Goal: Information Seeking & Learning: Compare options

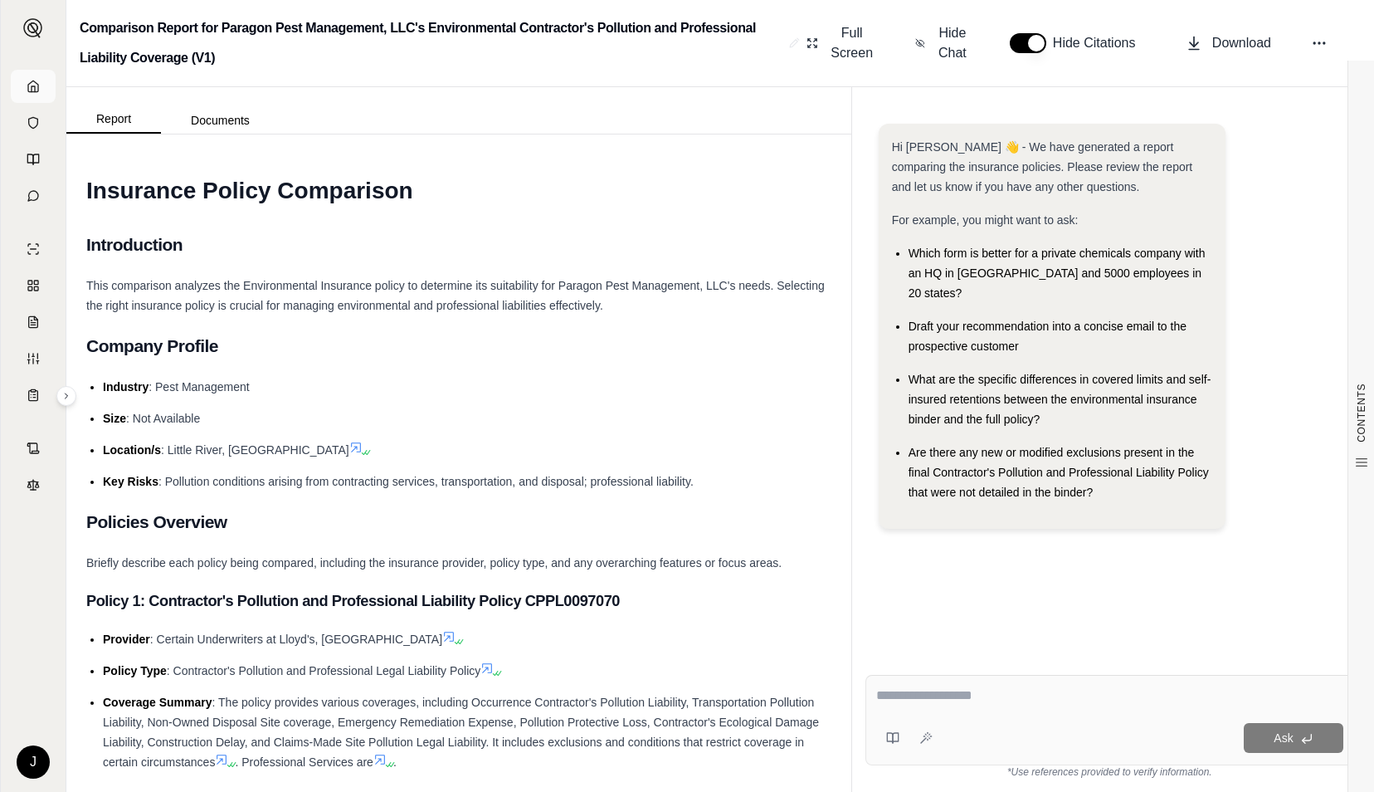
click at [43, 86] on link at bounding box center [33, 86] width 45 height 33
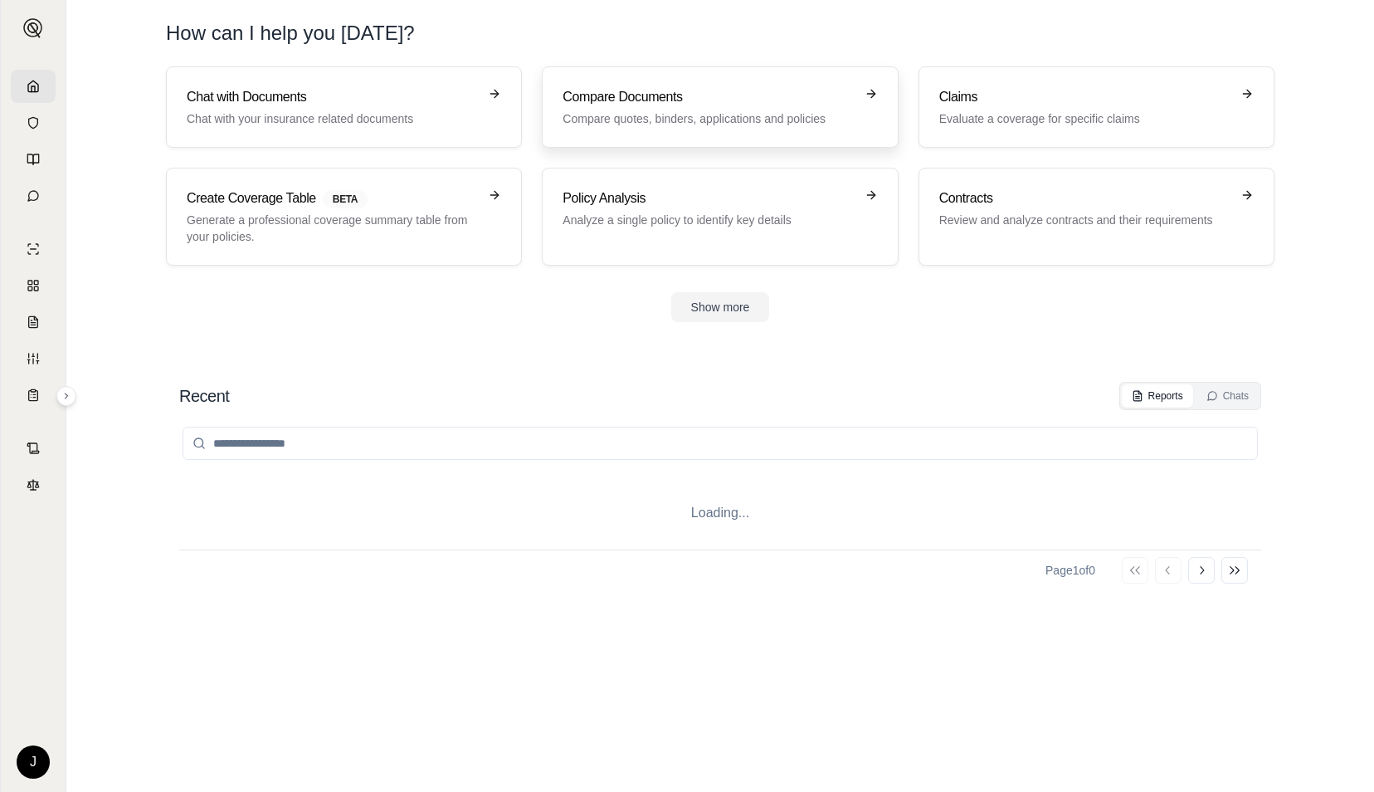
click at [626, 110] on p "Compare quotes, binders, applications and policies" at bounding box center [708, 118] width 291 height 17
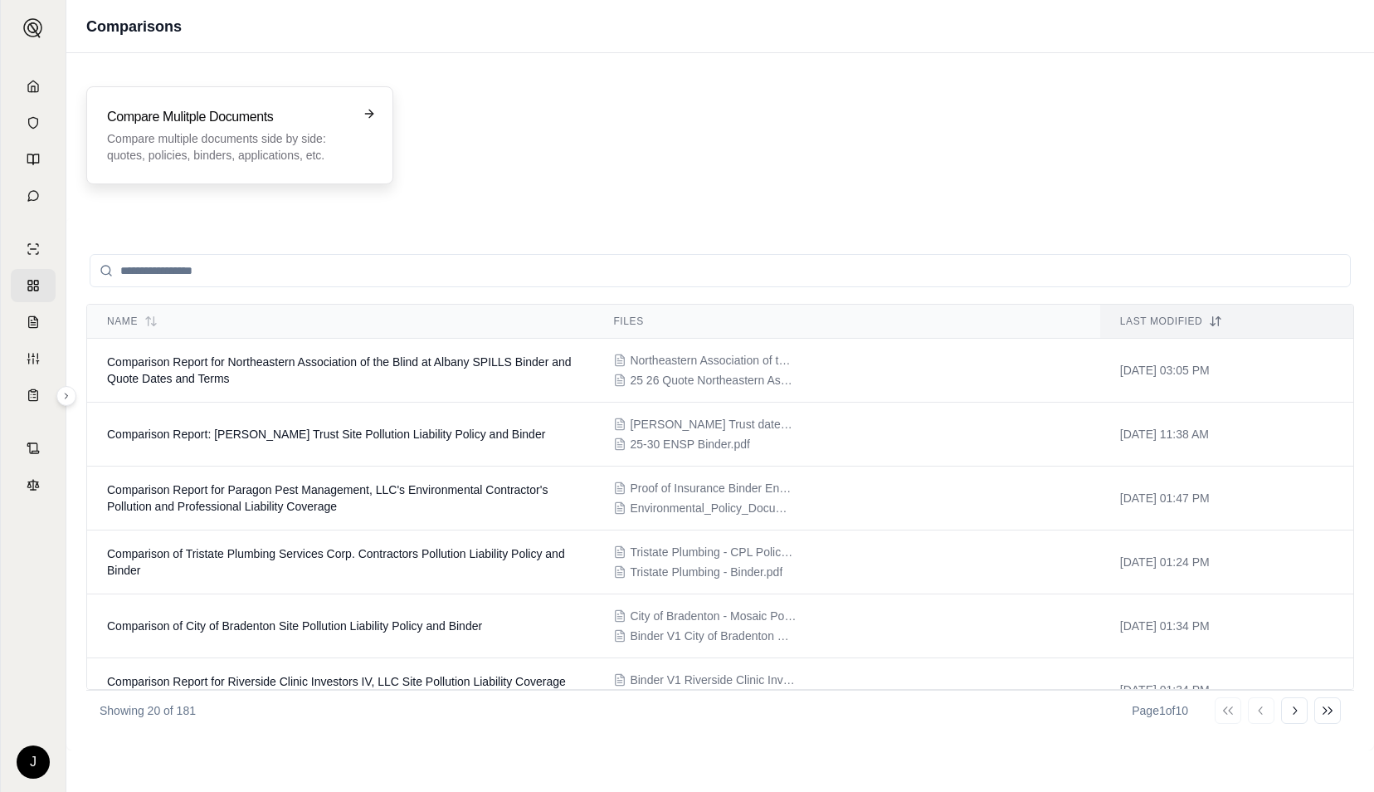
click at [183, 134] on p "Compare multiple documents side by side: quotes, policies, binders, application…" at bounding box center [228, 146] width 242 height 33
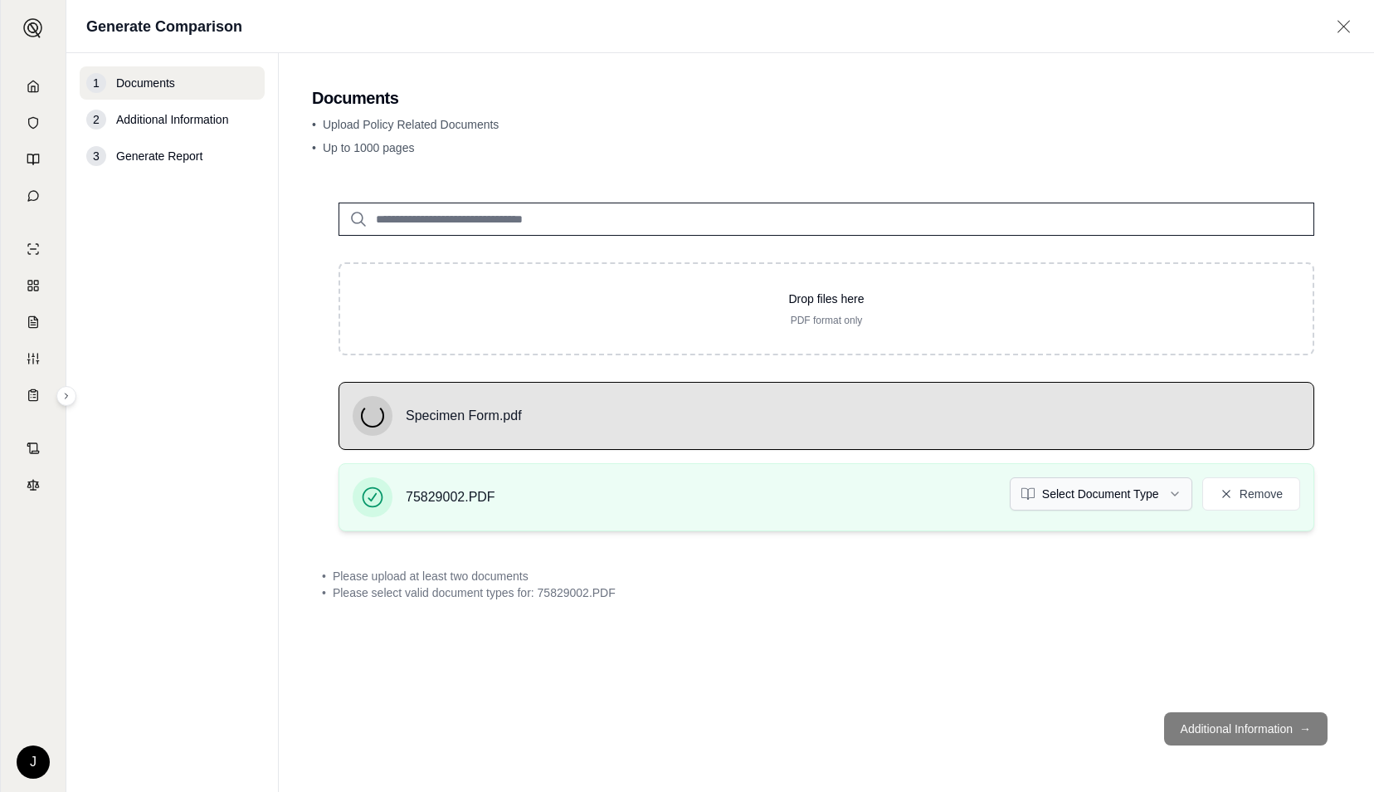
click at [1094, 499] on html "J Generate Comparison 1 Documents 2 Additional Information 3 Generate Report Do…" at bounding box center [687, 396] width 1374 height 792
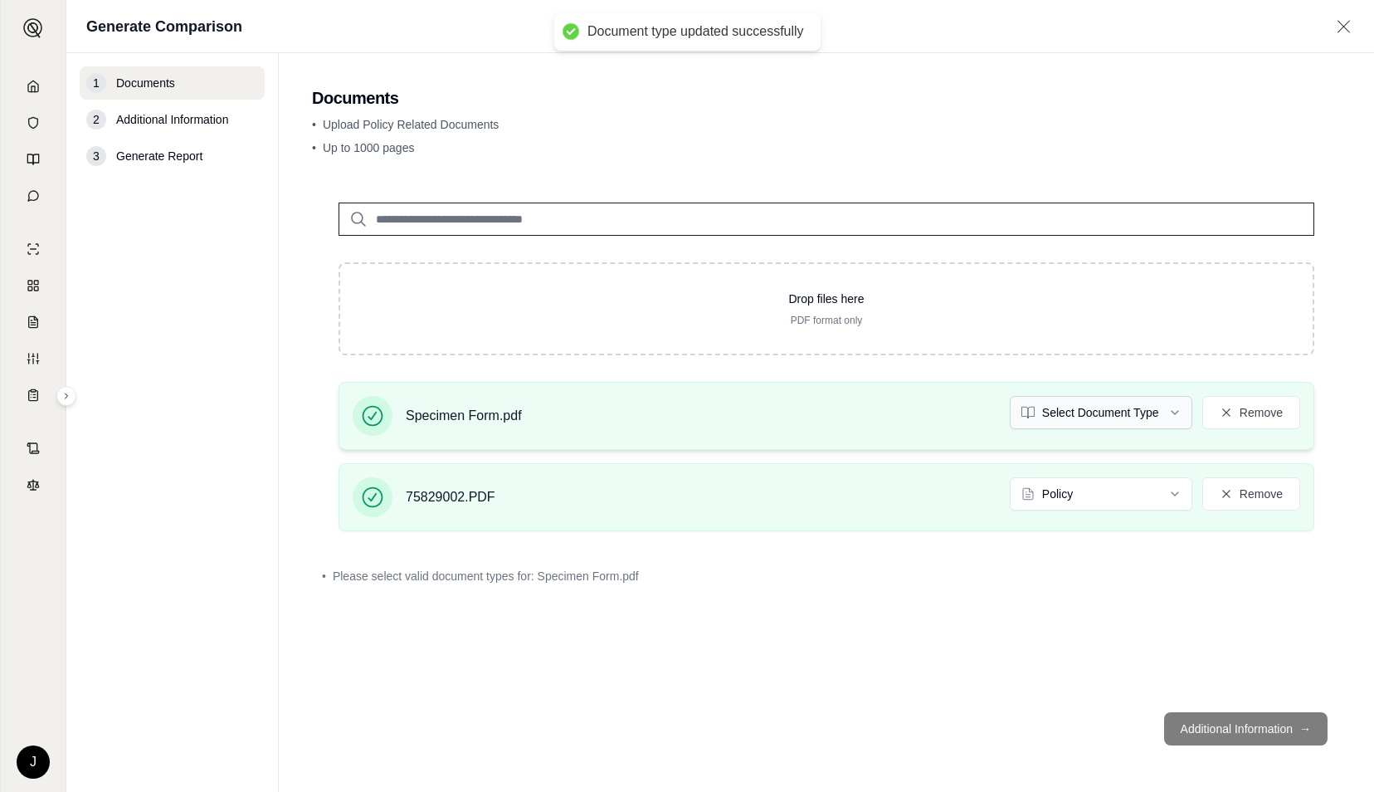
click at [1101, 419] on html "Document type updated successfully J Generate Comparison 1 Documents 2 Addition…" at bounding box center [687, 396] width 1374 height 792
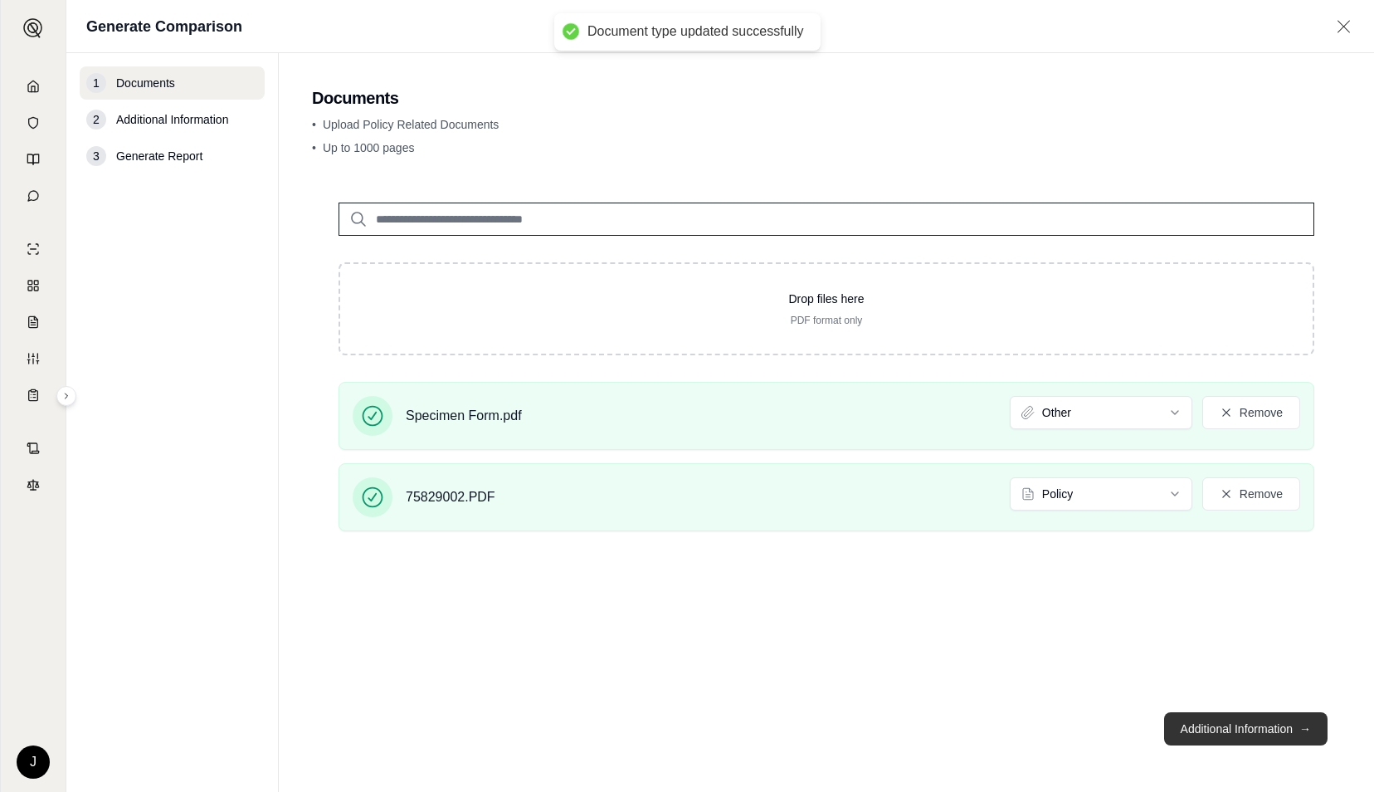
click at [1212, 720] on button "Additional Information →" at bounding box center [1245, 728] width 163 height 33
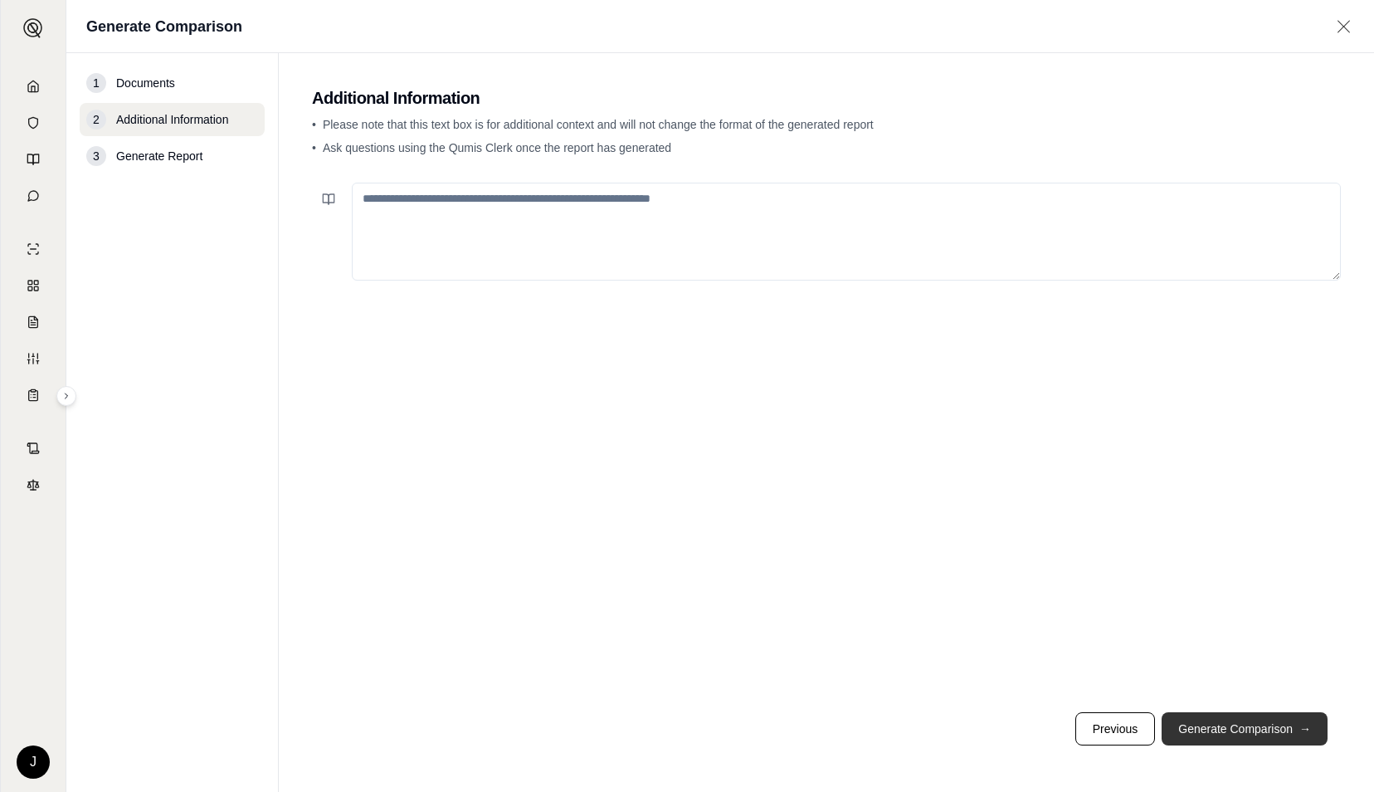
click at [1212, 720] on button "Generate Comparison →" at bounding box center [1245, 728] width 166 height 33
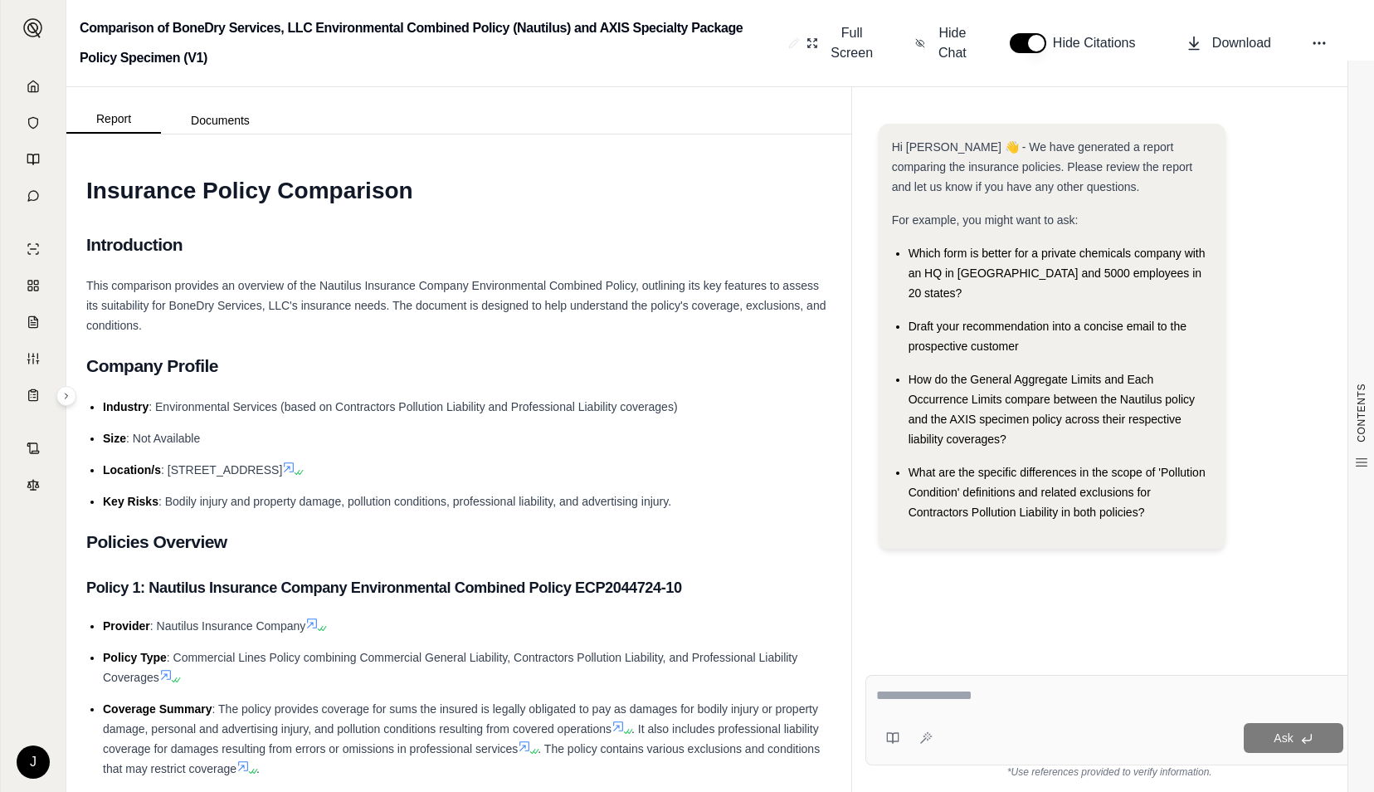
click at [989, 705] on div at bounding box center [1110, 698] width 468 height 26
click at [996, 695] on textarea at bounding box center [1110, 695] width 468 height 20
type textarea "**********"
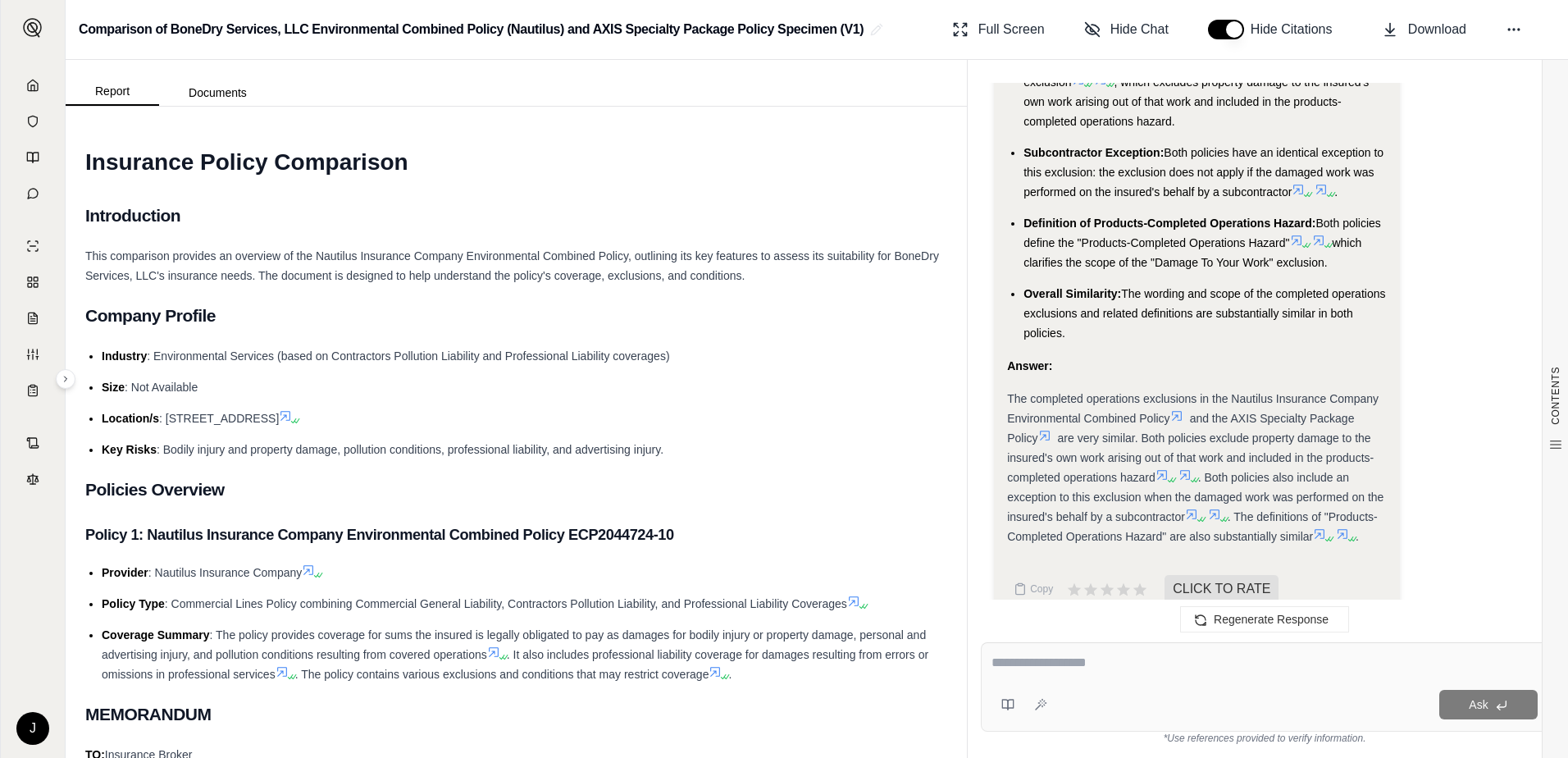
scroll to position [1781, 0]
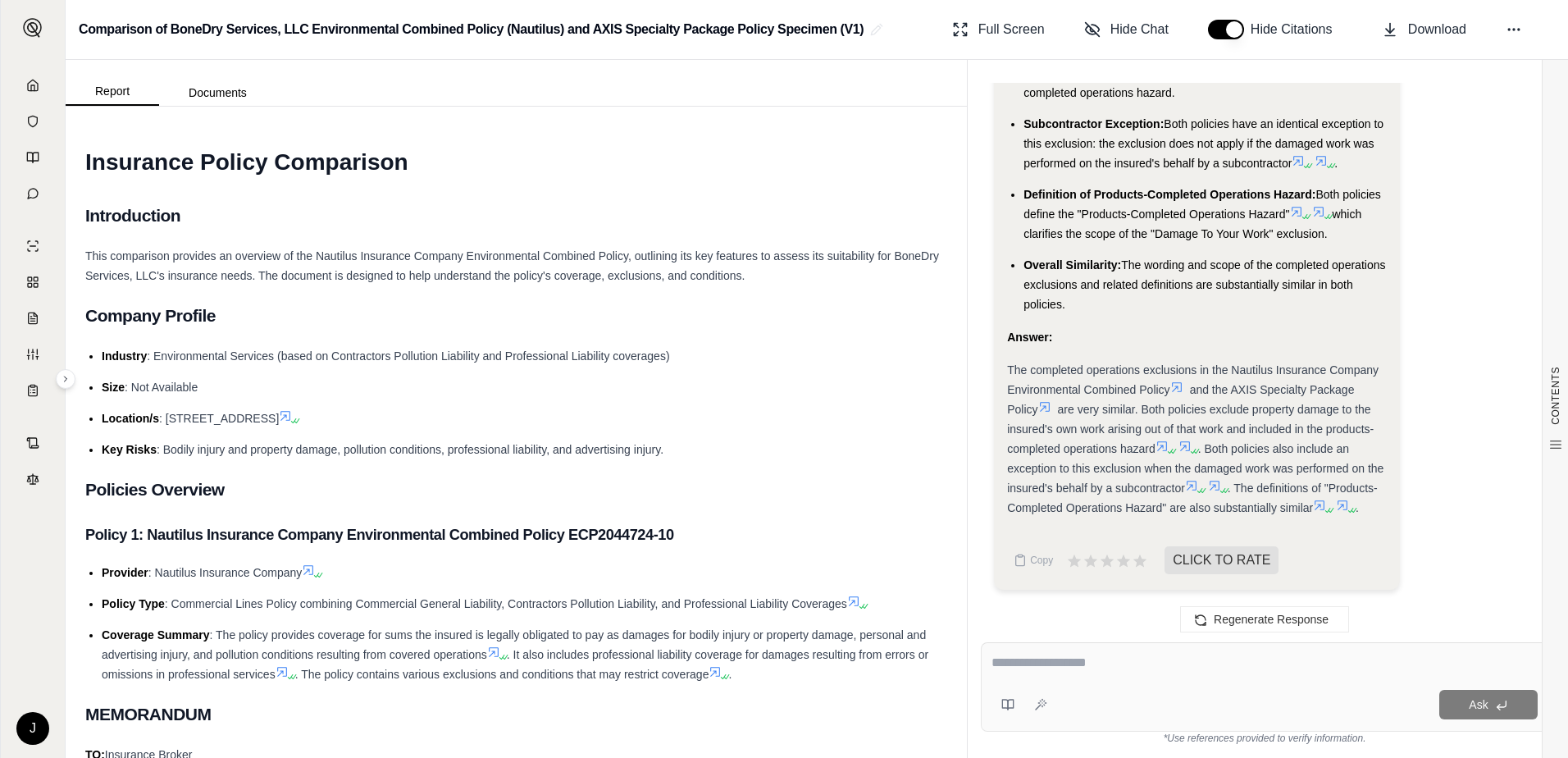
click at [1102, 667] on textarea at bounding box center [1264, 662] width 547 height 20
type textarea "**********"
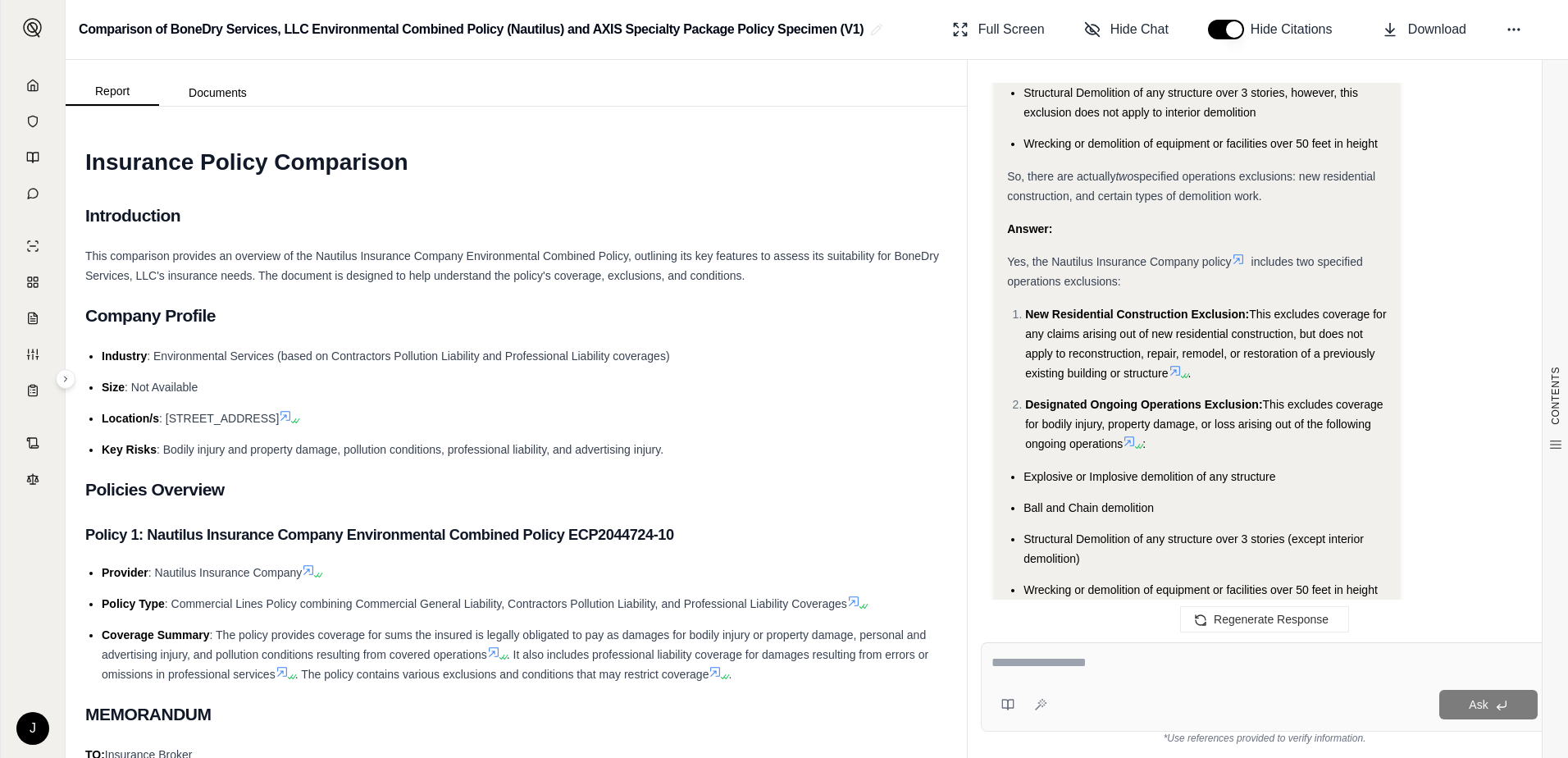
scroll to position [3698, 0]
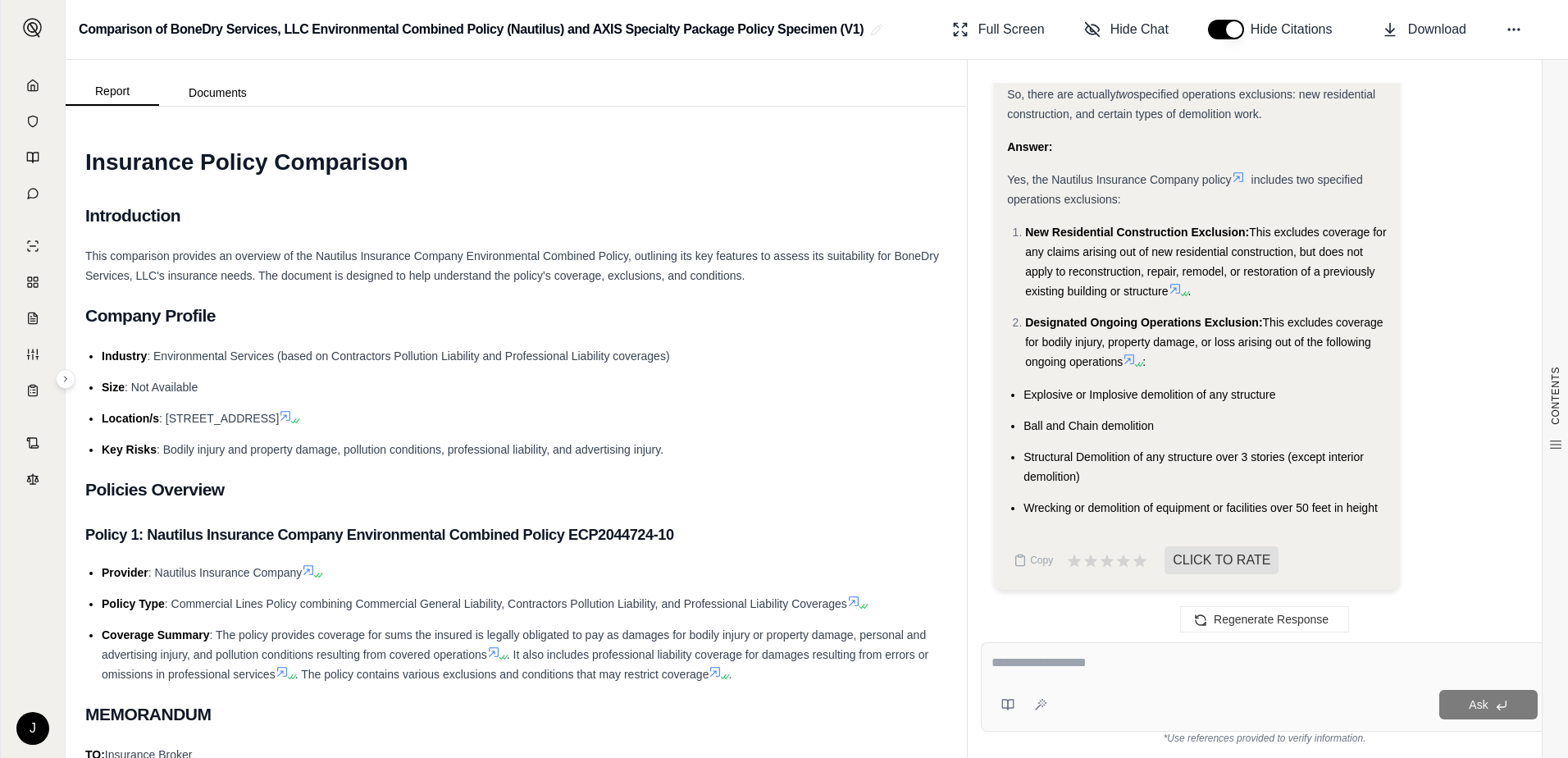
click at [1240, 175] on icon at bounding box center [1238, 177] width 13 height 13
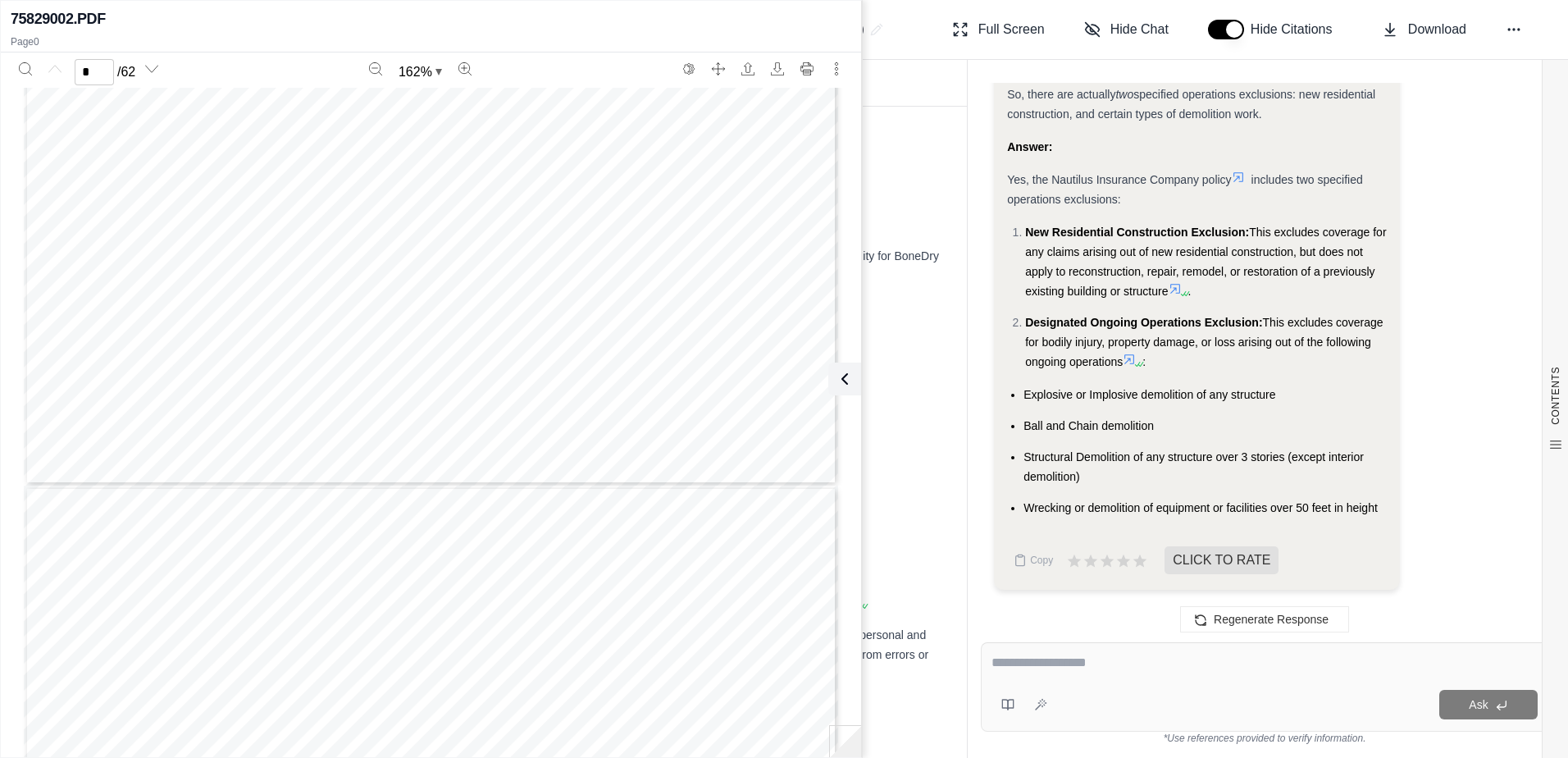
scroll to position [246, 0]
click at [1173, 288] on icon at bounding box center [1175, 288] width 13 height 13
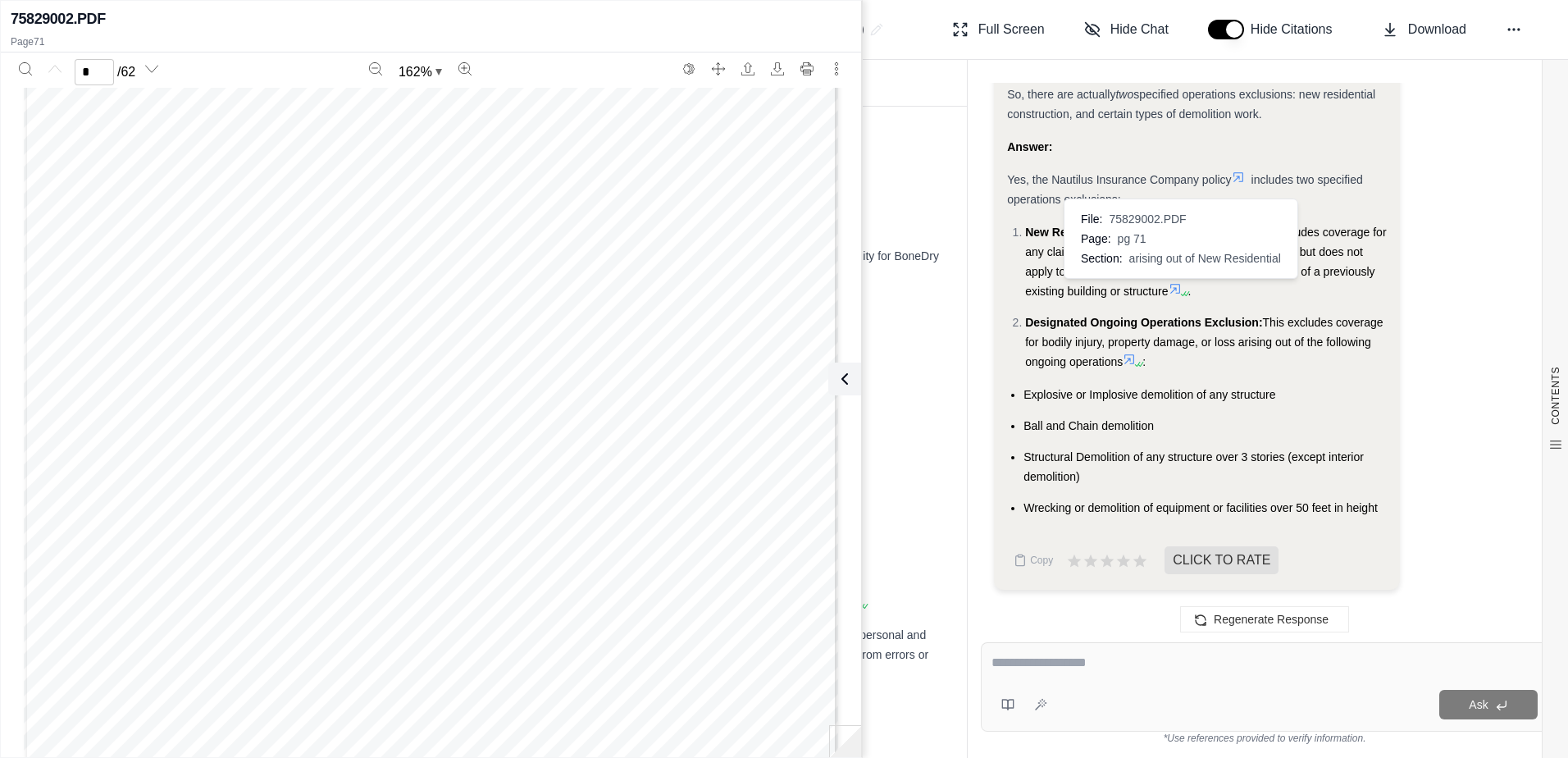
click at [1177, 285] on icon at bounding box center [1176, 289] width 10 height 10
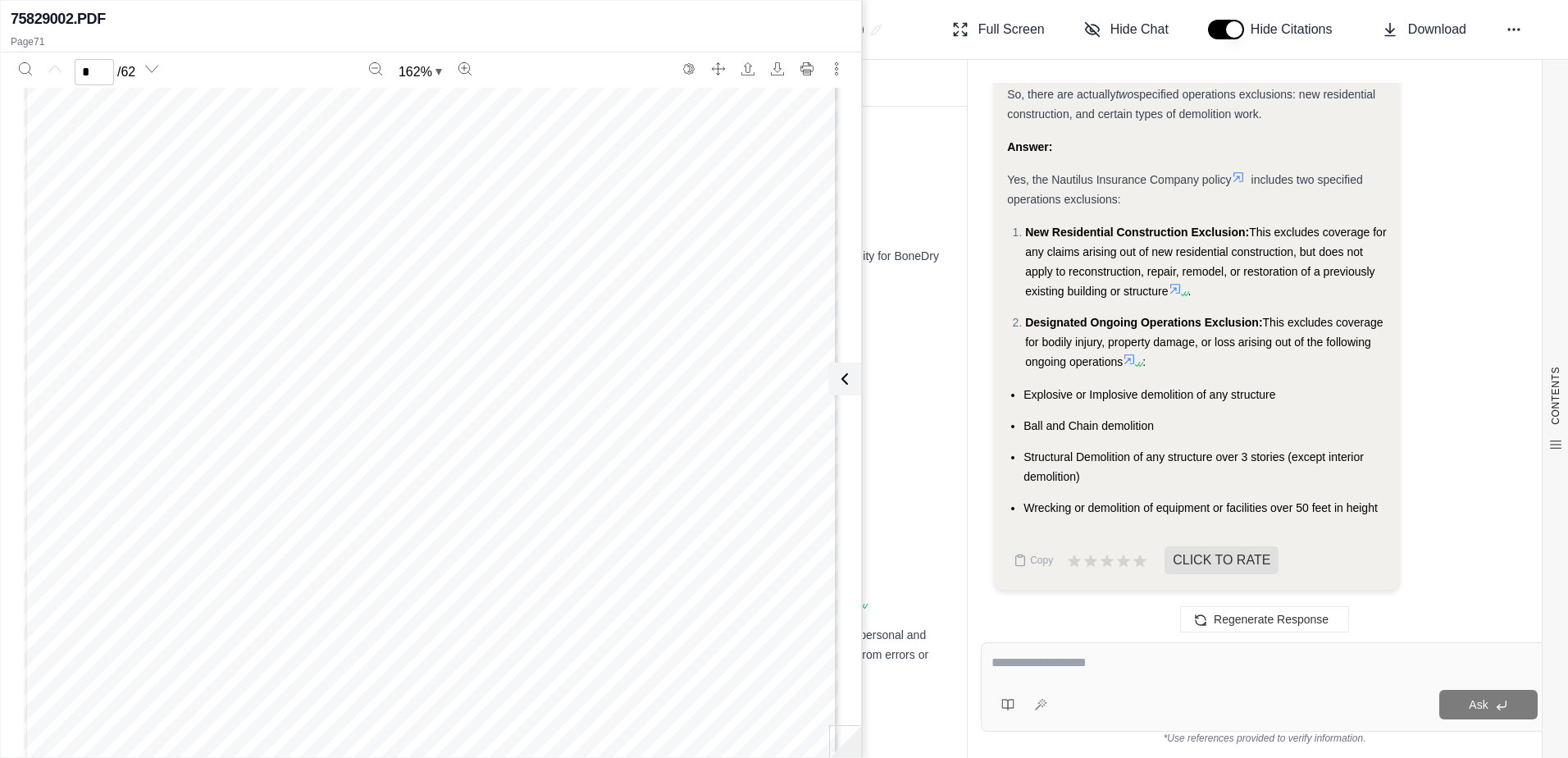
click at [1135, 359] on icon at bounding box center [1129, 359] width 13 height 13
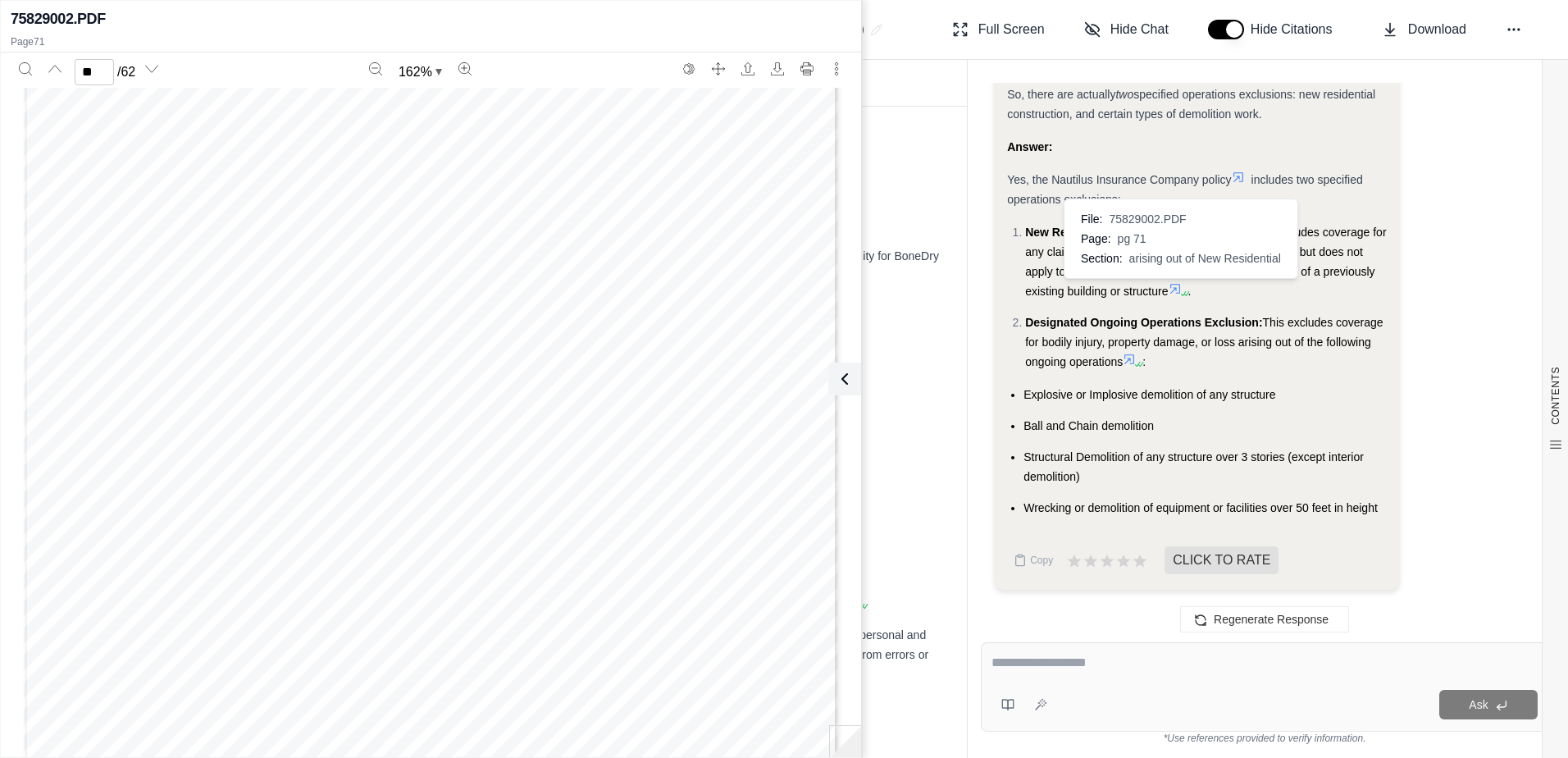
click at [1176, 290] on icon at bounding box center [1175, 288] width 13 height 13
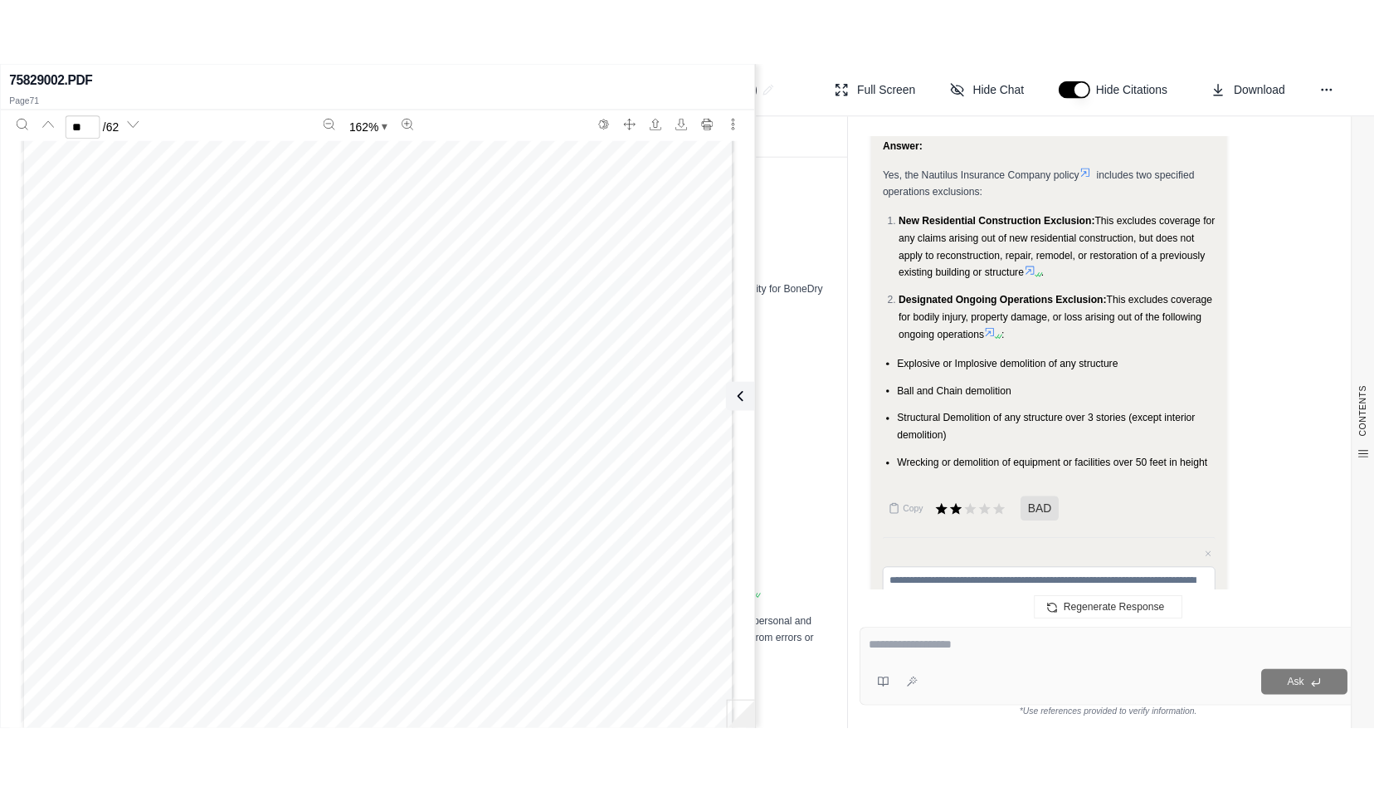
scroll to position [3796, 0]
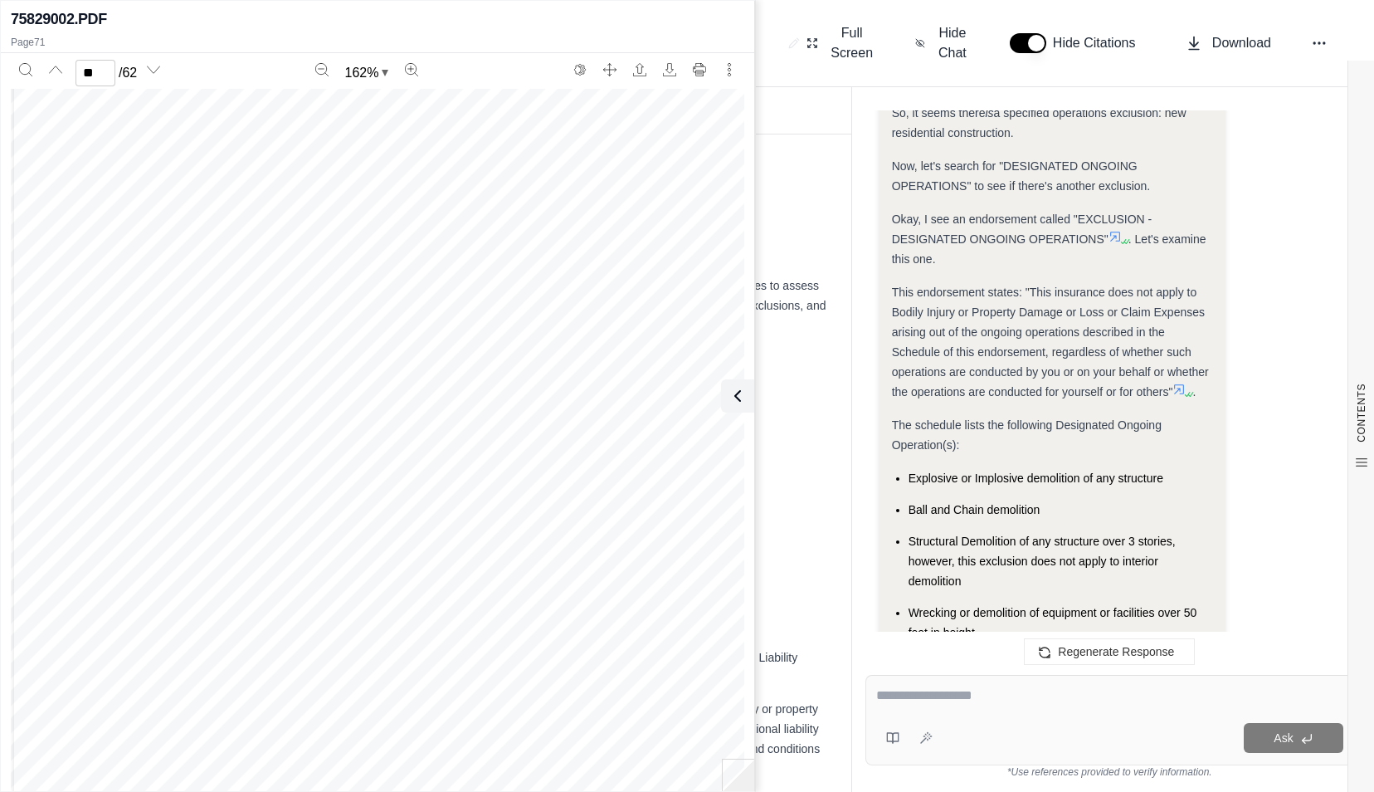
type input "**"
